Goal: Transaction & Acquisition: Purchase product/service

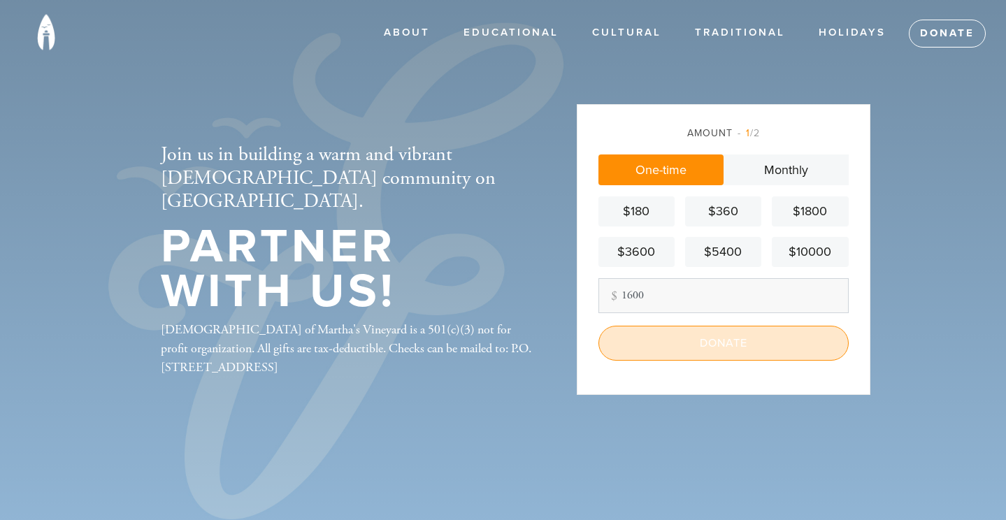
type input "1600"
click at [766, 338] on input "Donate" at bounding box center [724, 343] width 250 height 35
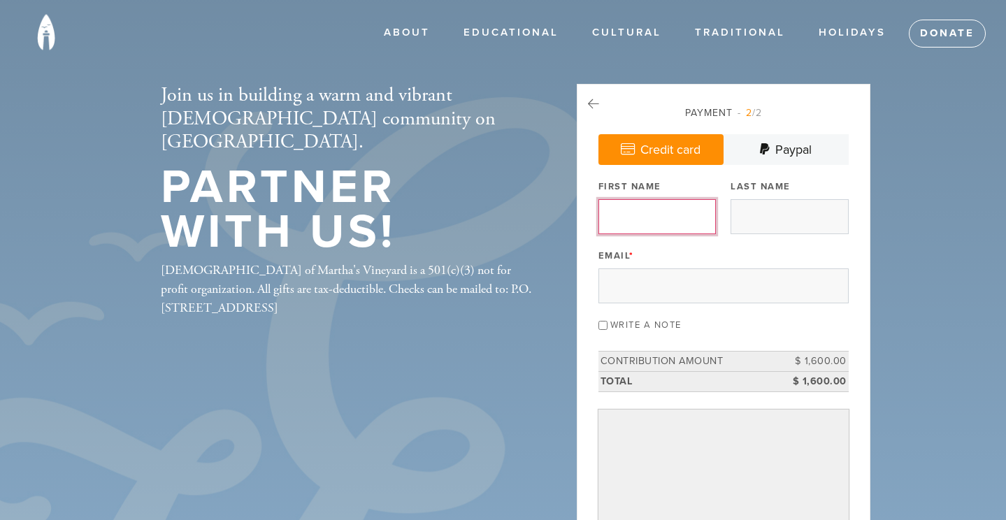
click at [696, 215] on input "First Name" at bounding box center [657, 216] width 117 height 35
type input "[PERSON_NAME]"
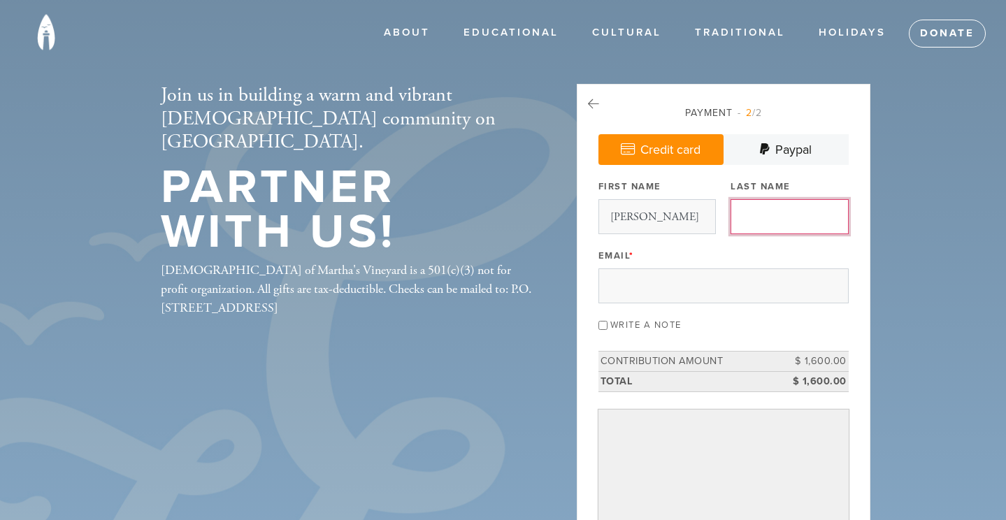
type input "Oboler"
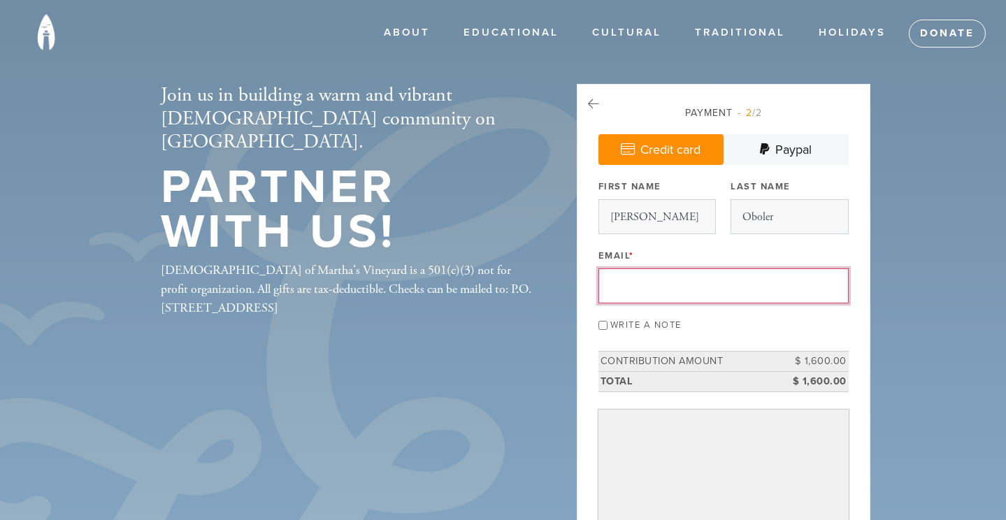
type input "[EMAIL_ADDRESS][DOMAIN_NAME]"
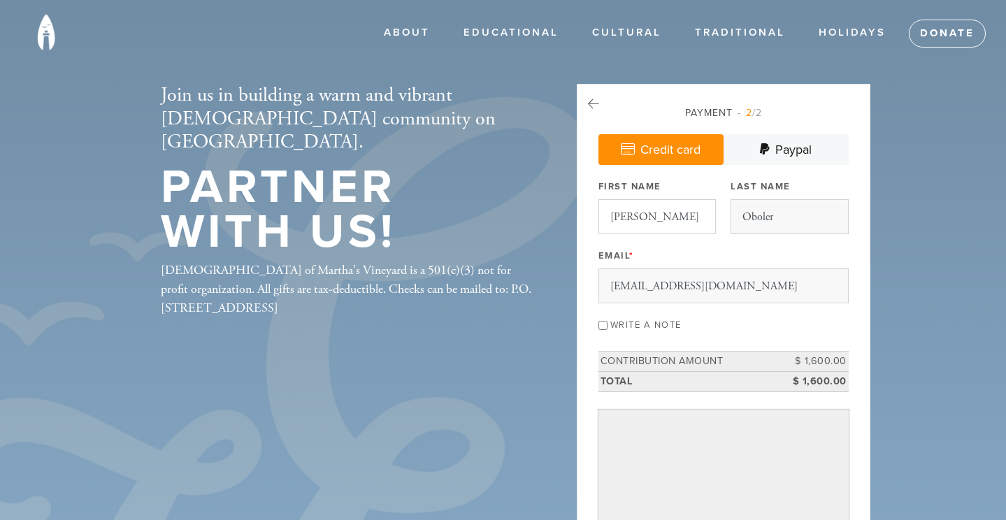
click at [647, 220] on input "[PERSON_NAME]" at bounding box center [657, 216] width 117 height 35
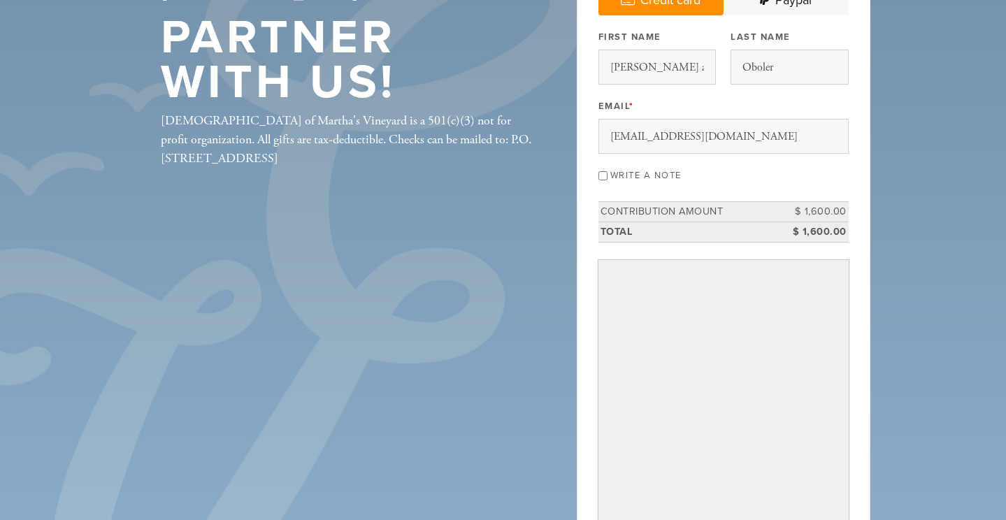
scroll to position [157, 0]
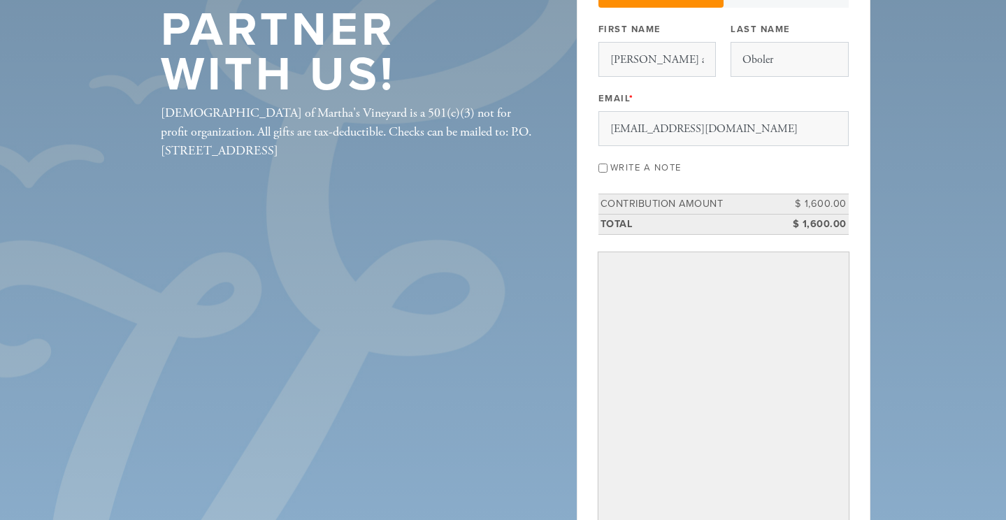
type input "[PERSON_NAME] and [PERSON_NAME]"
click at [603, 169] on input "Write a note" at bounding box center [603, 168] width 9 height 9
checkbox input "true"
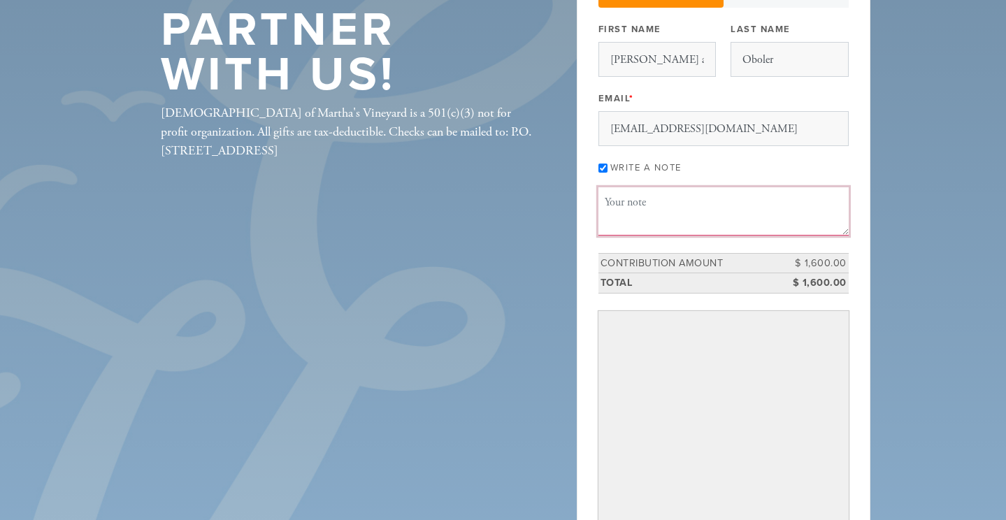
click at [621, 218] on textarea "Message or dedication" at bounding box center [724, 211] width 250 height 48
type textarea "K"
type textarea "For the fridge - keep cool Rabbi"
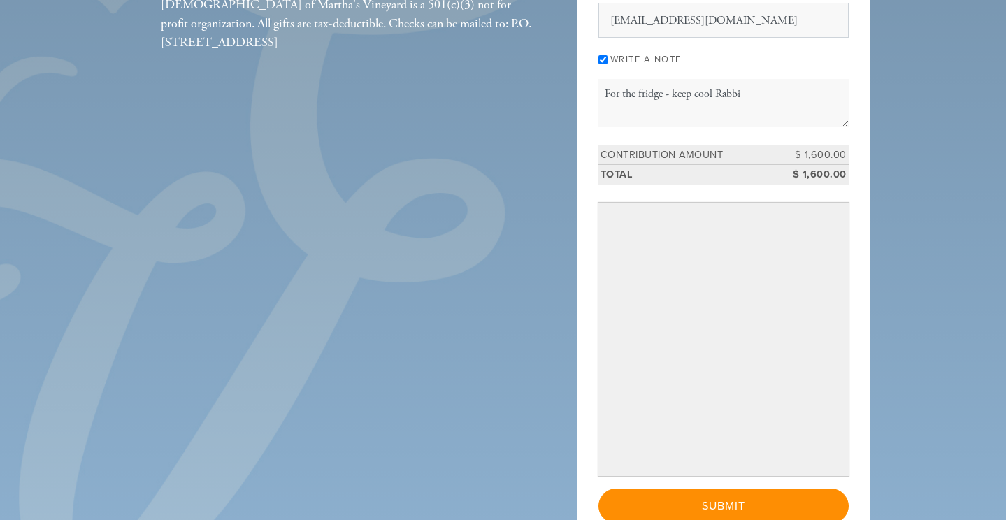
scroll to position [269, 0]
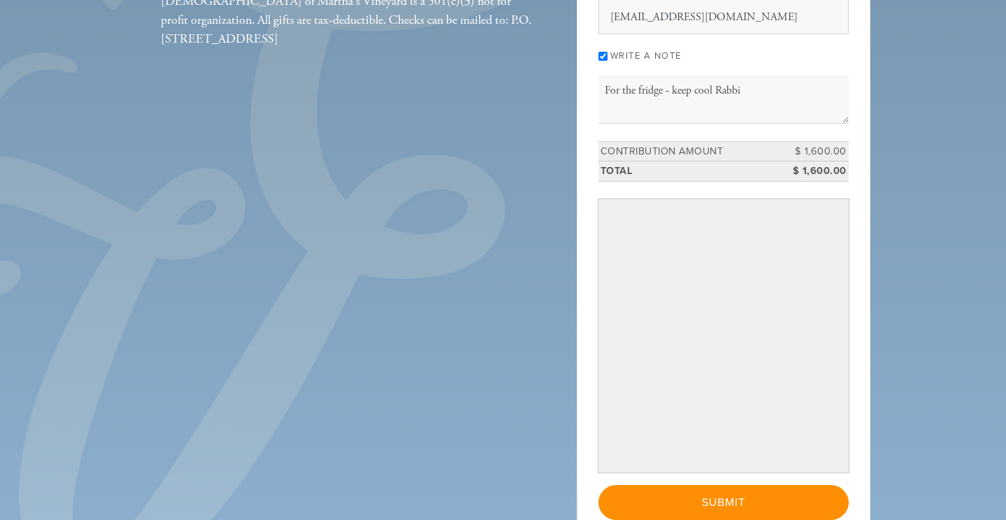
click at [479, 303] on div "Join us in building a warm and vibrant [DEMOGRAPHIC_DATA] community on [GEOGRAP…" at bounding box center [503, 195] width 755 height 761
